Goal: Task Accomplishment & Management: Use online tool/utility

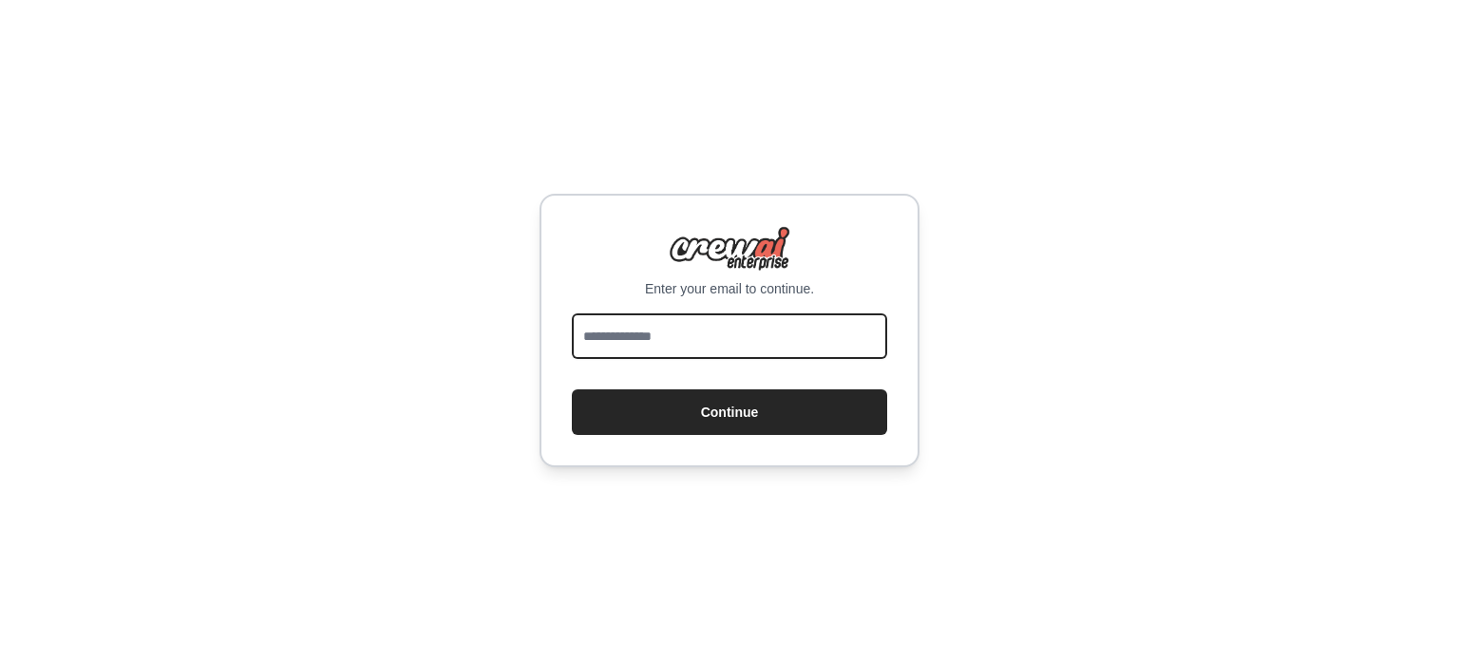
click at [728, 333] on input "email" at bounding box center [729, 336] width 315 height 46
type input "**********"
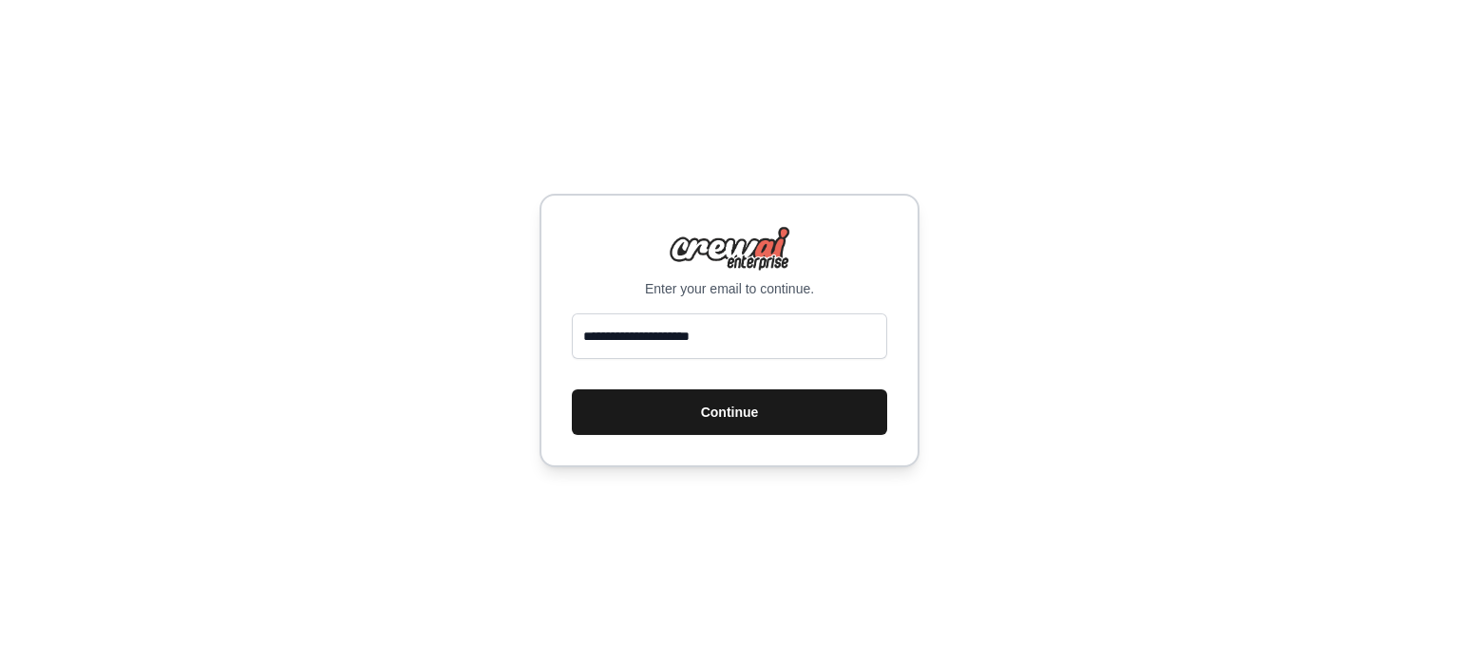
click at [723, 407] on button "Continue" at bounding box center [729, 412] width 315 height 46
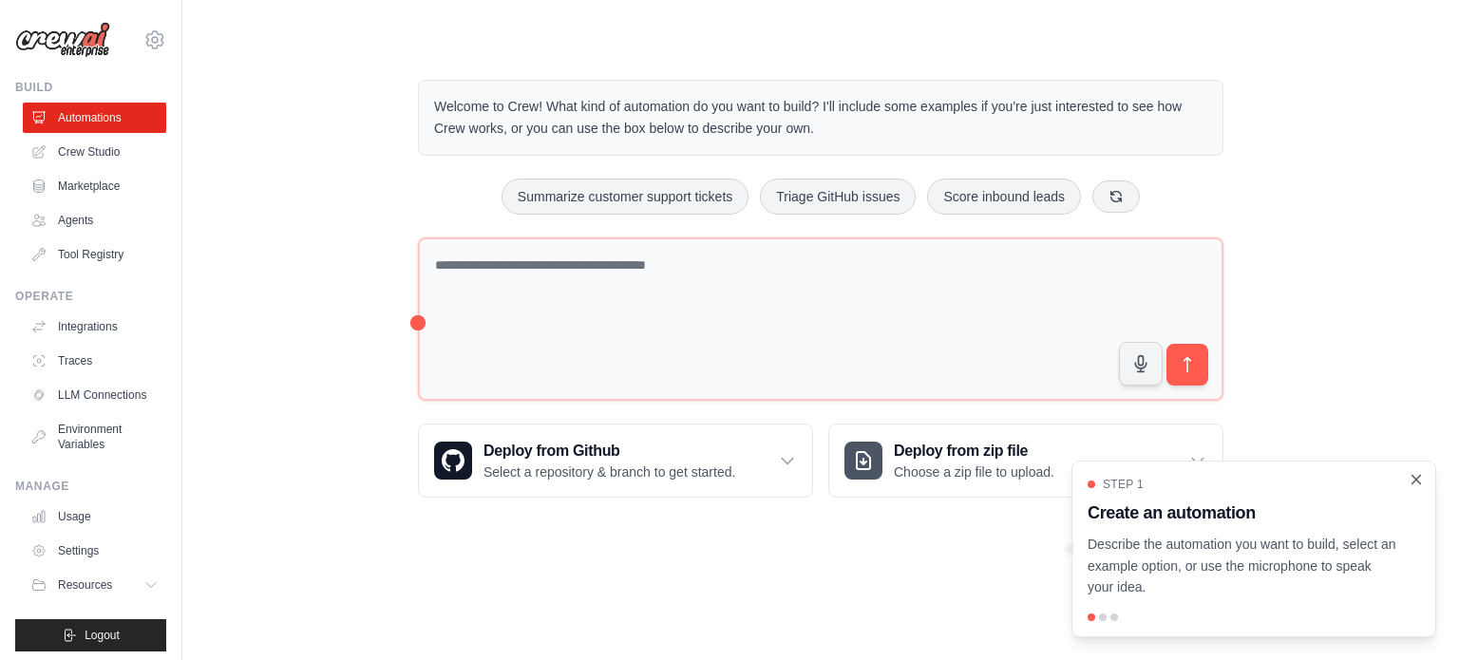
click at [1414, 478] on icon "Close walkthrough" at bounding box center [1416, 479] width 9 height 9
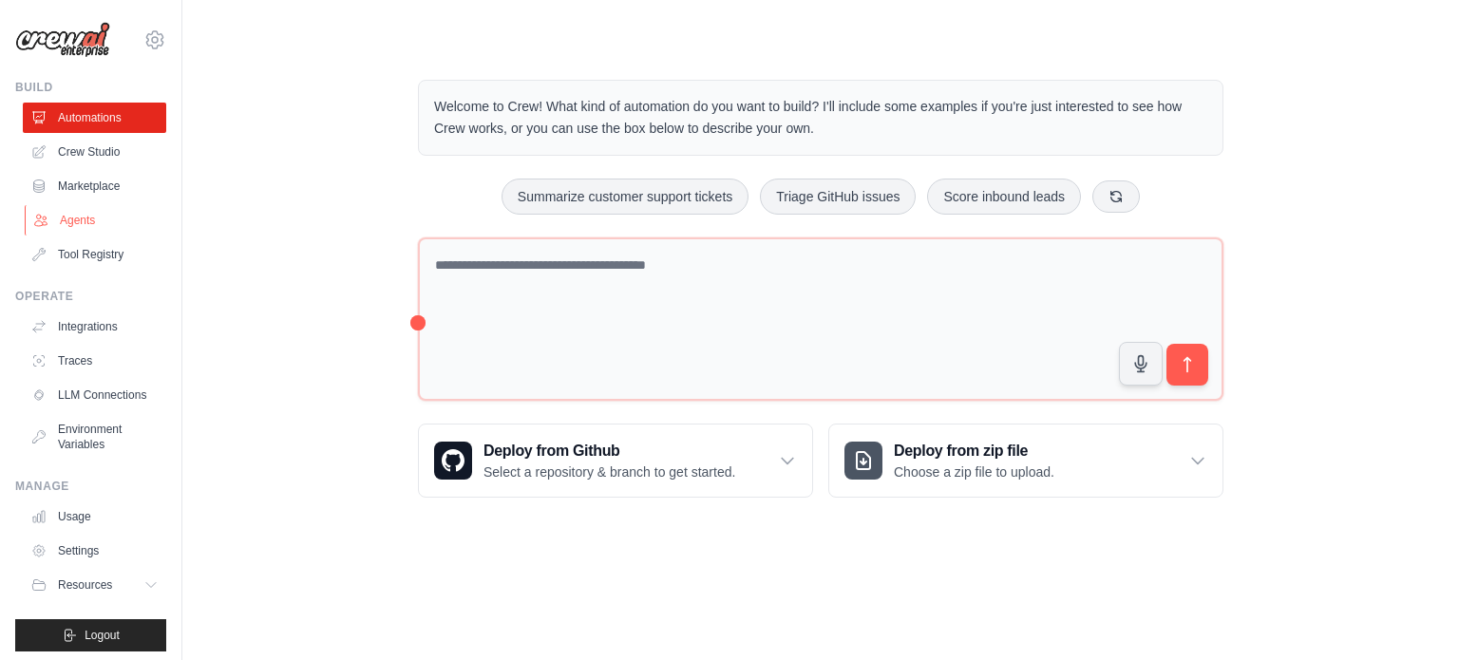
click at [78, 217] on link "Agents" at bounding box center [96, 220] width 143 height 30
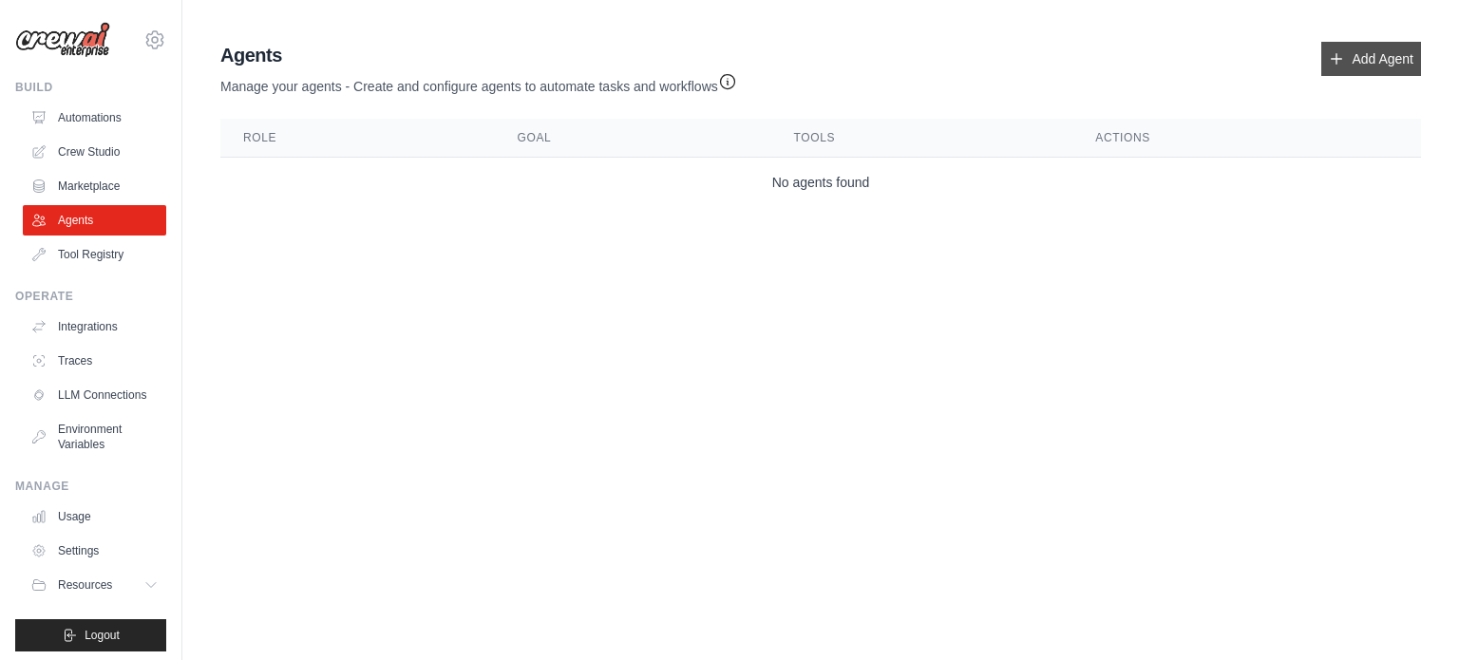
click at [1337, 60] on icon at bounding box center [1336, 58] width 15 height 15
